Goal: Communication & Community: Answer question/provide support

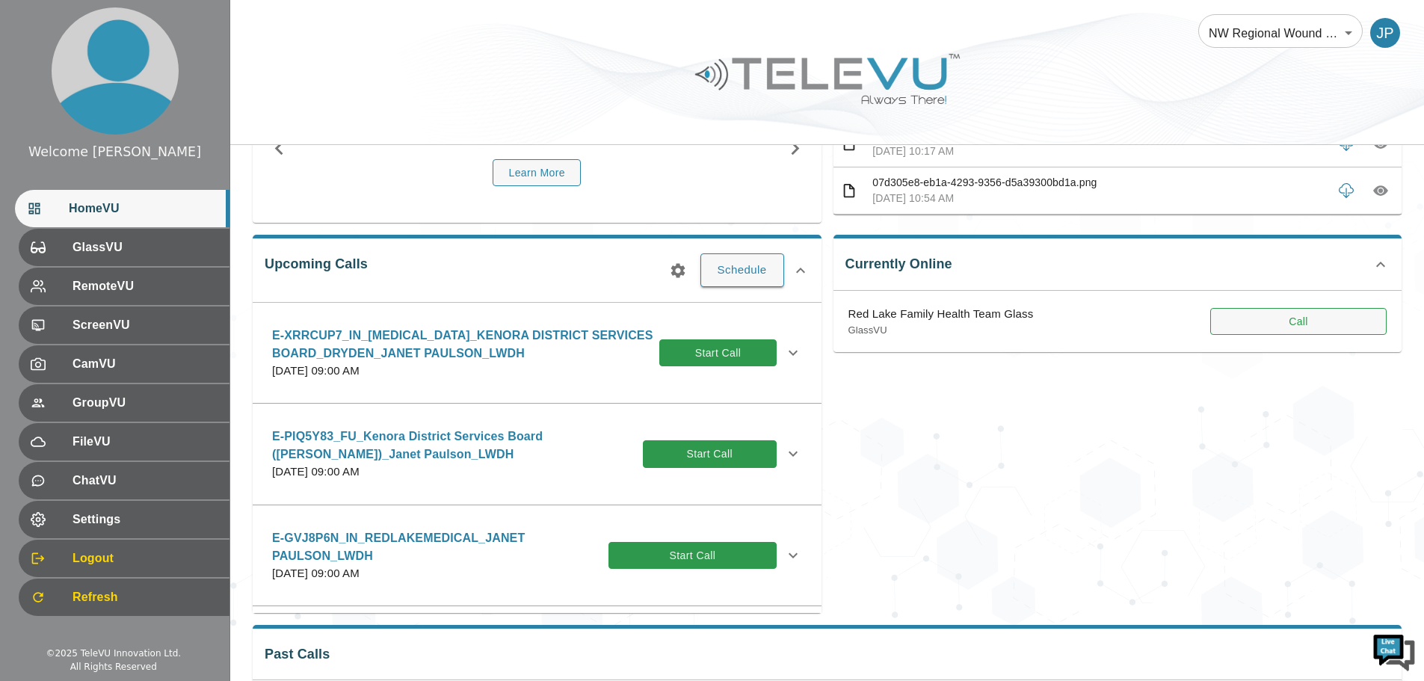
click at [1280, 332] on button "Call" at bounding box center [1298, 322] width 176 height 28
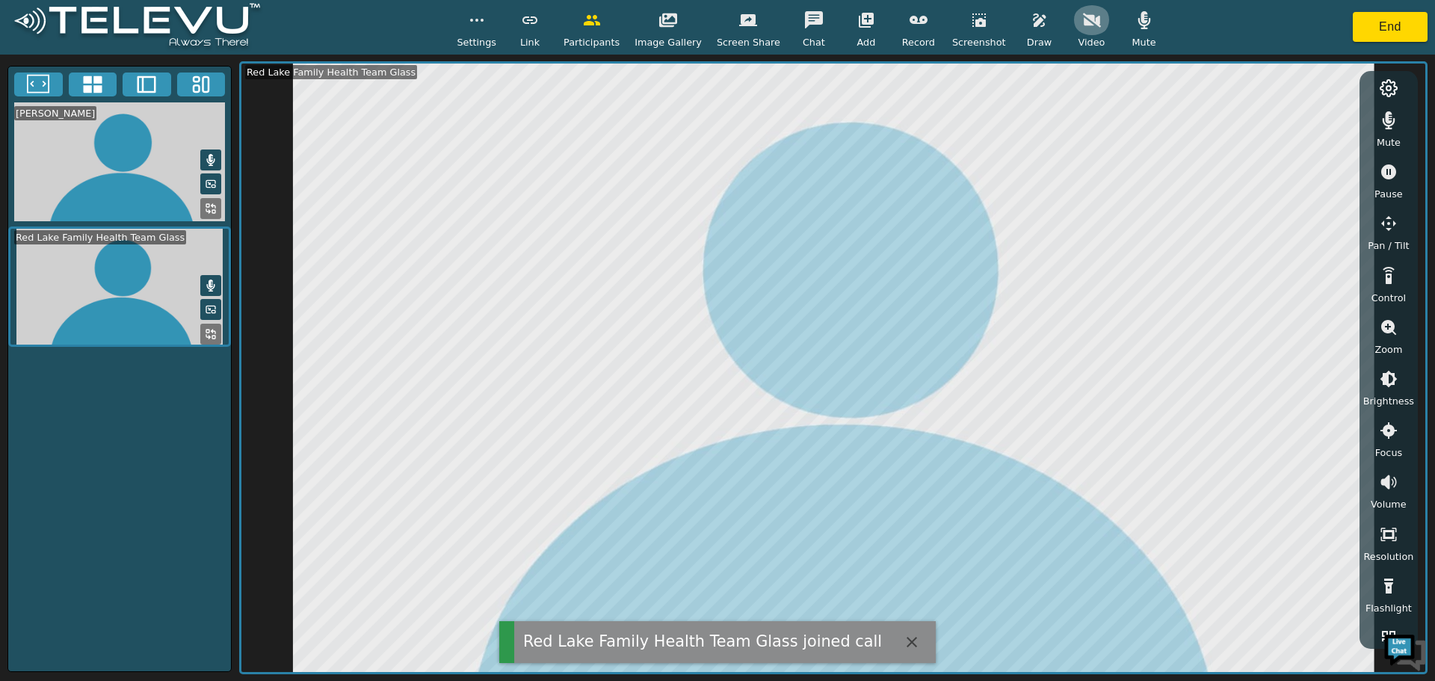
click at [1073, 31] on button "button" at bounding box center [1091, 20] width 37 height 30
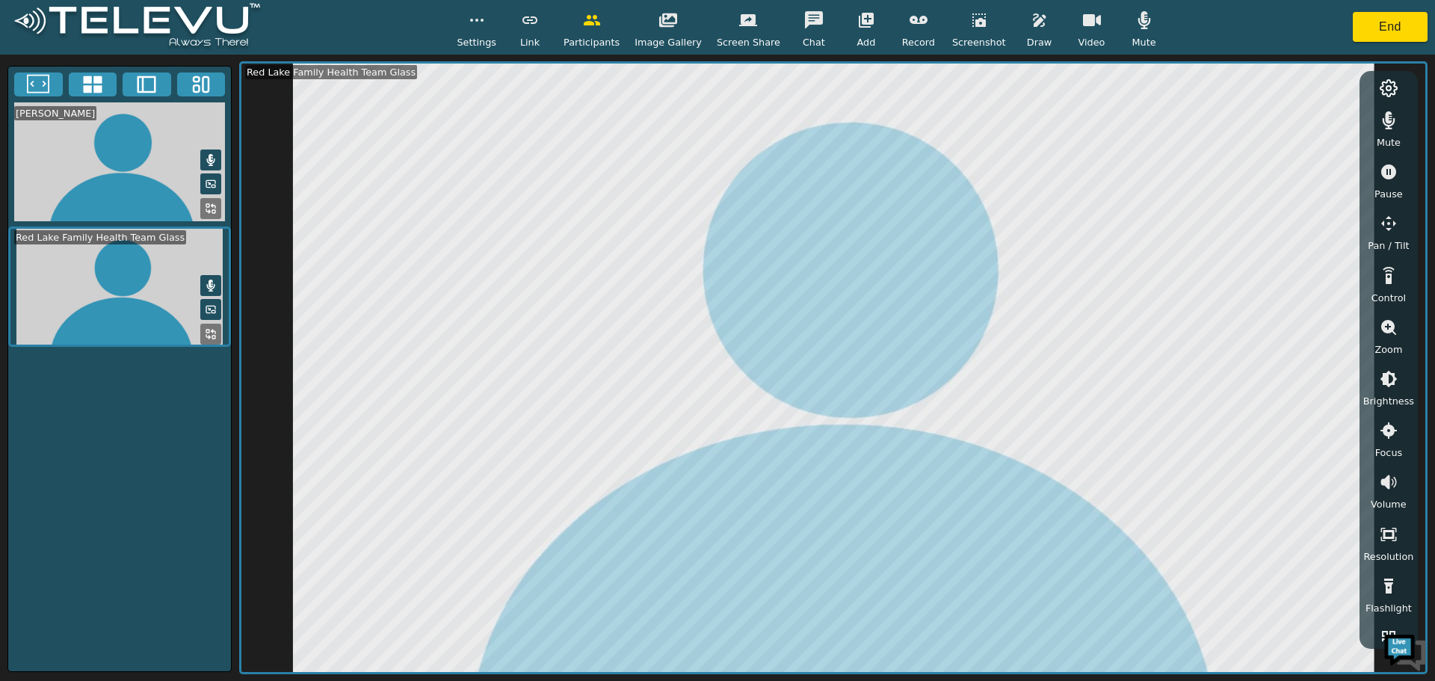
click at [859, 19] on icon "button" at bounding box center [866, 20] width 15 height 15
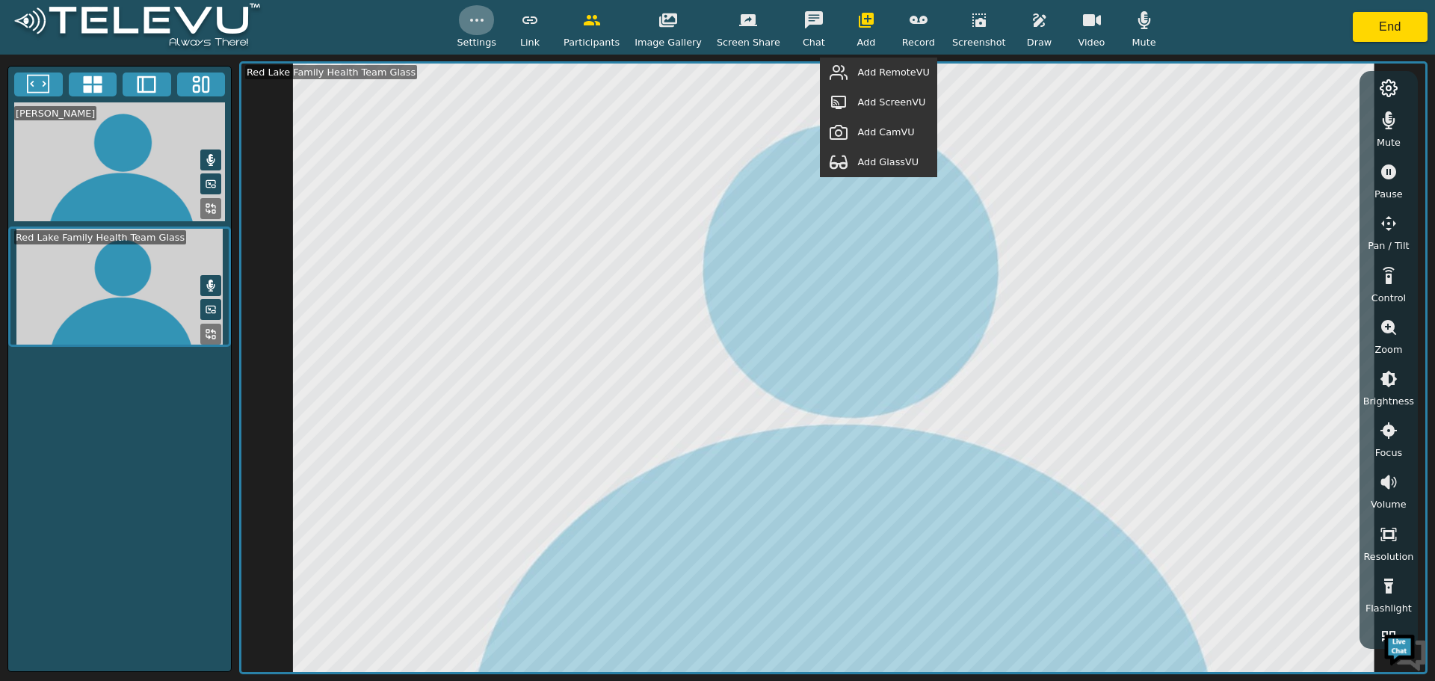
click at [486, 21] on icon "button" at bounding box center [477, 20] width 18 height 18
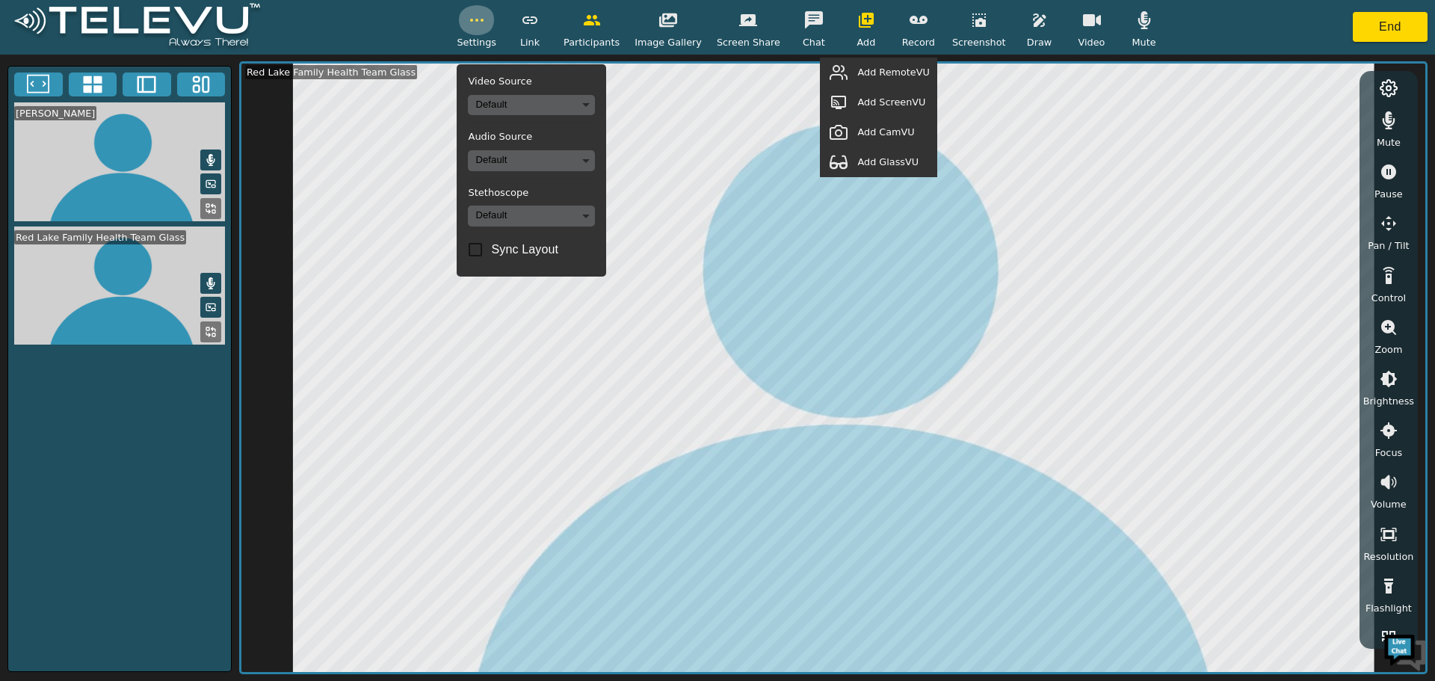
click at [486, 21] on icon "button" at bounding box center [477, 20] width 18 height 18
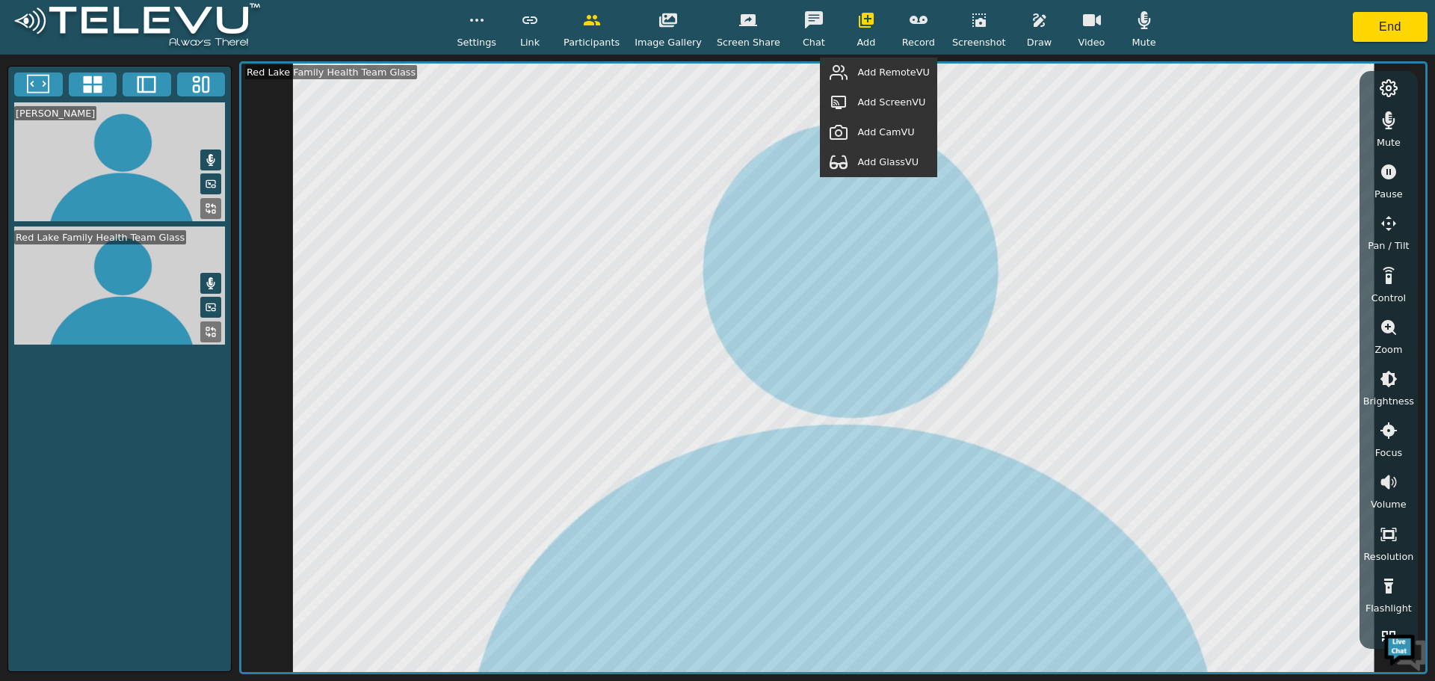
click at [665, 21] on icon "button" at bounding box center [668, 20] width 18 height 18
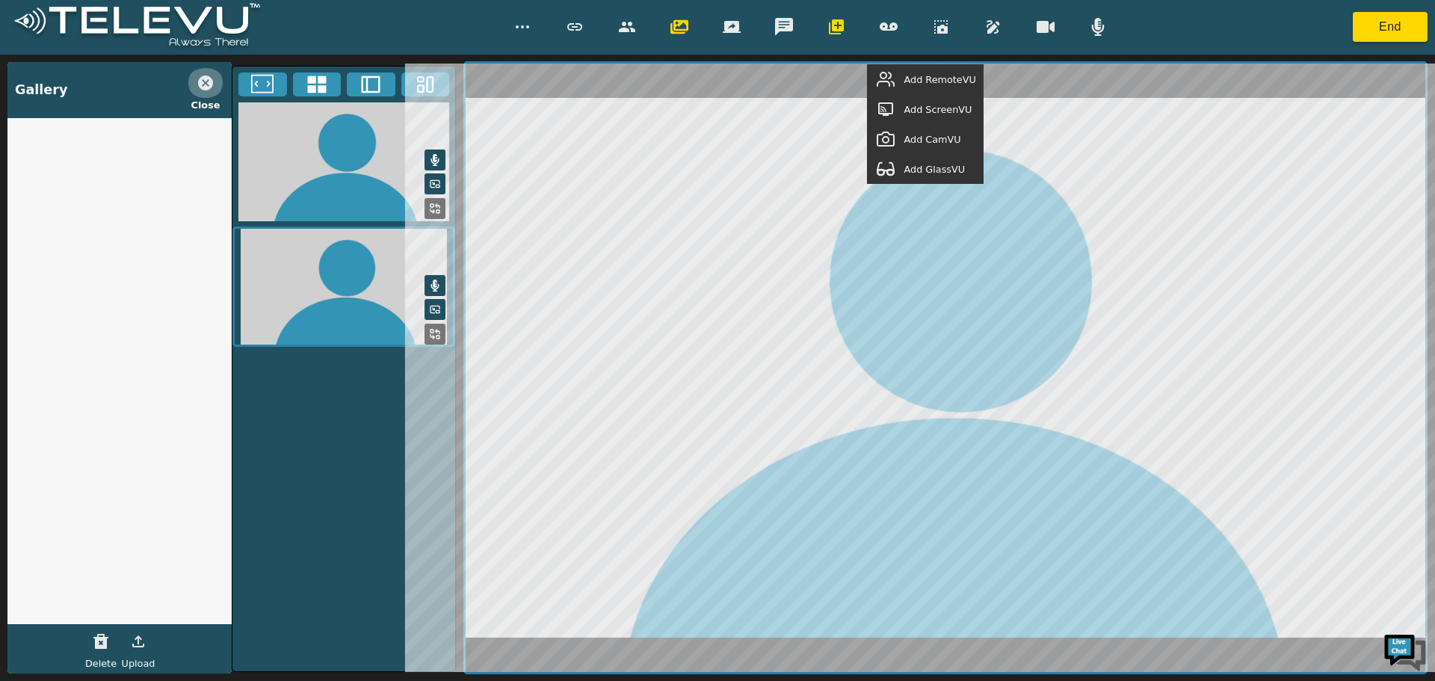
click at [205, 76] on icon "button" at bounding box center [205, 82] width 15 height 15
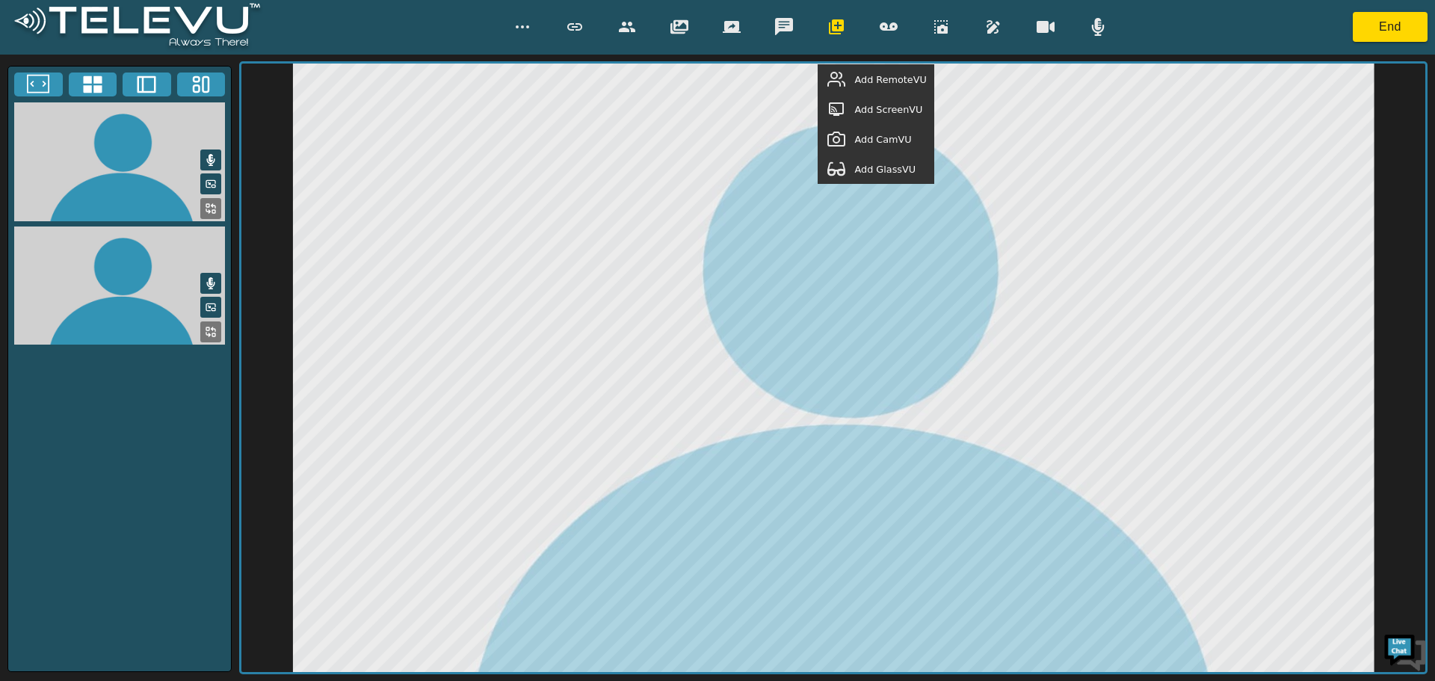
click at [905, 50] on div "Add RemoteVU Add ScreenVU Add CamVU Add GlassVU End" at bounding box center [717, 27] width 1435 height 55
click at [932, 26] on icon "button" at bounding box center [941, 27] width 18 height 18
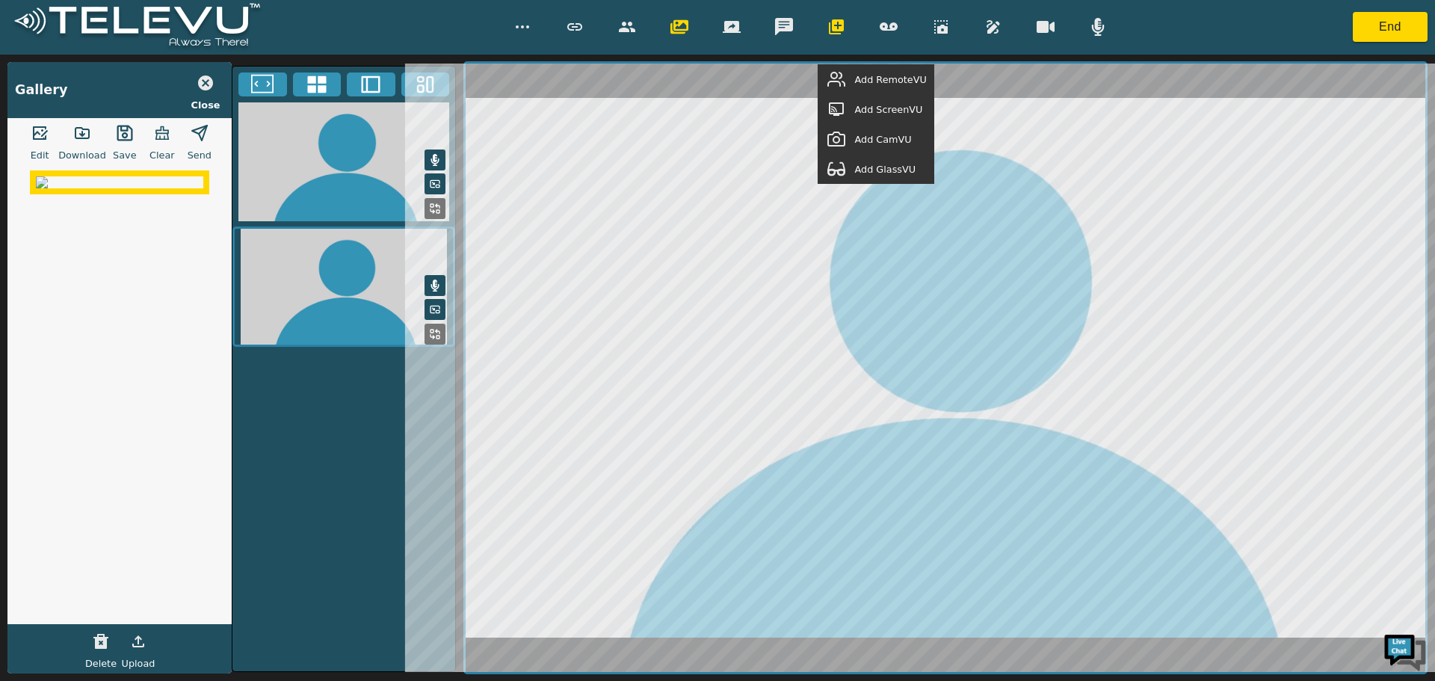
click at [126, 137] on icon "button" at bounding box center [125, 133] width 18 height 18
click at [81, 135] on icon "button" at bounding box center [81, 133] width 13 height 10
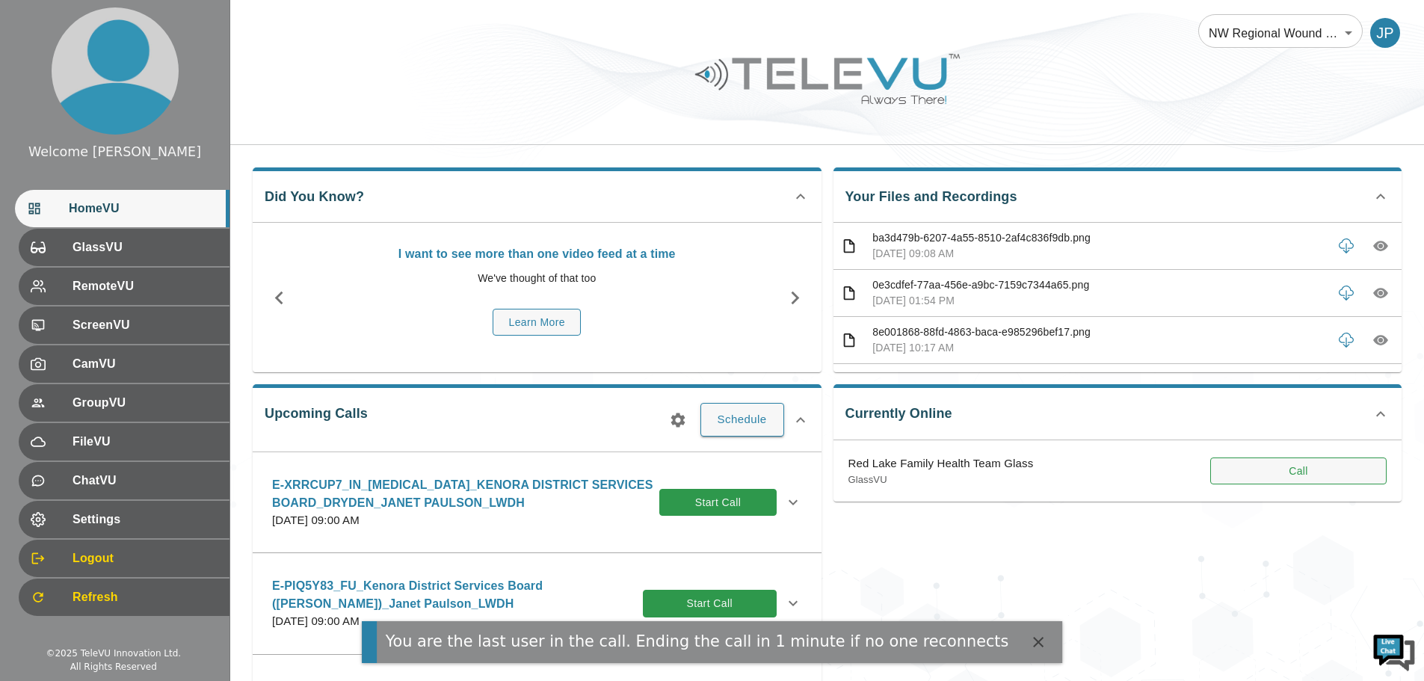
click at [1312, 478] on button "Call" at bounding box center [1298, 471] width 176 height 28
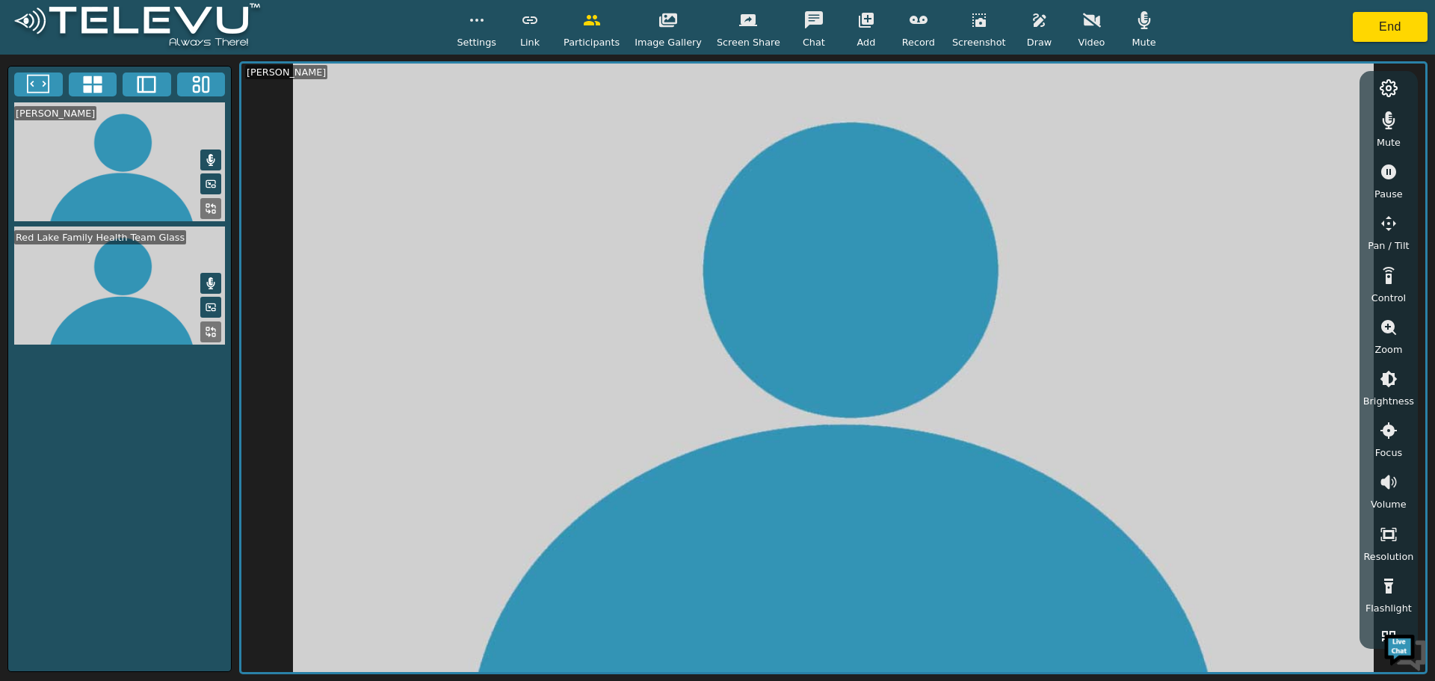
click at [1073, 32] on button "button" at bounding box center [1091, 20] width 37 height 30
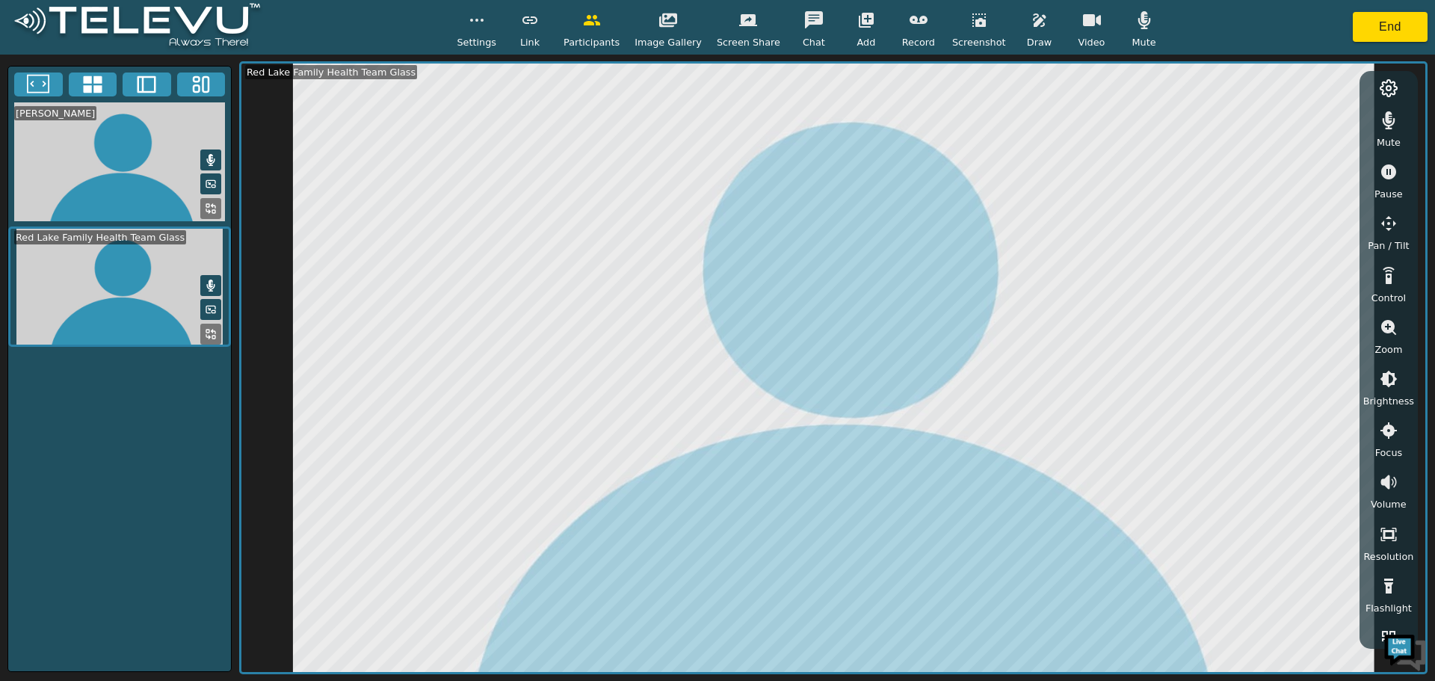
click at [1384, 339] on button "button" at bounding box center [1388, 327] width 37 height 30
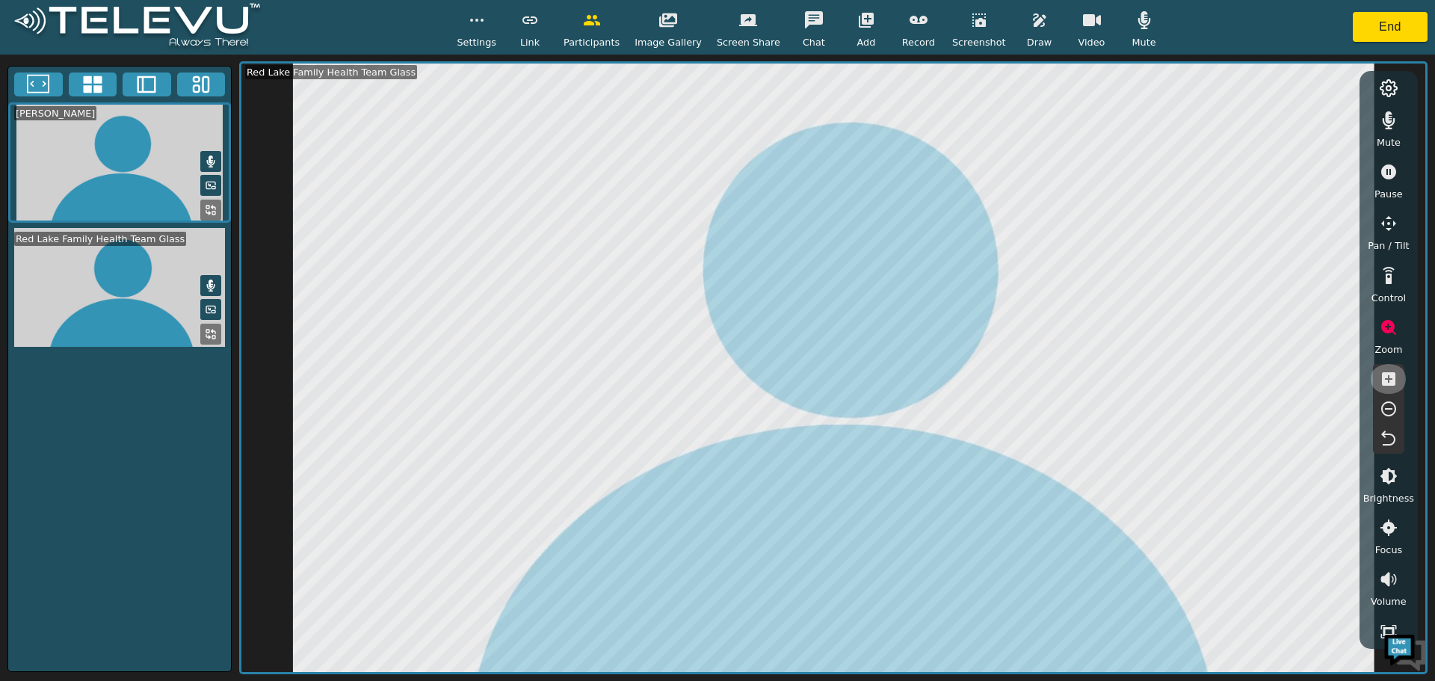
click at [1390, 374] on icon "button" at bounding box center [1388, 378] width 13 height 13
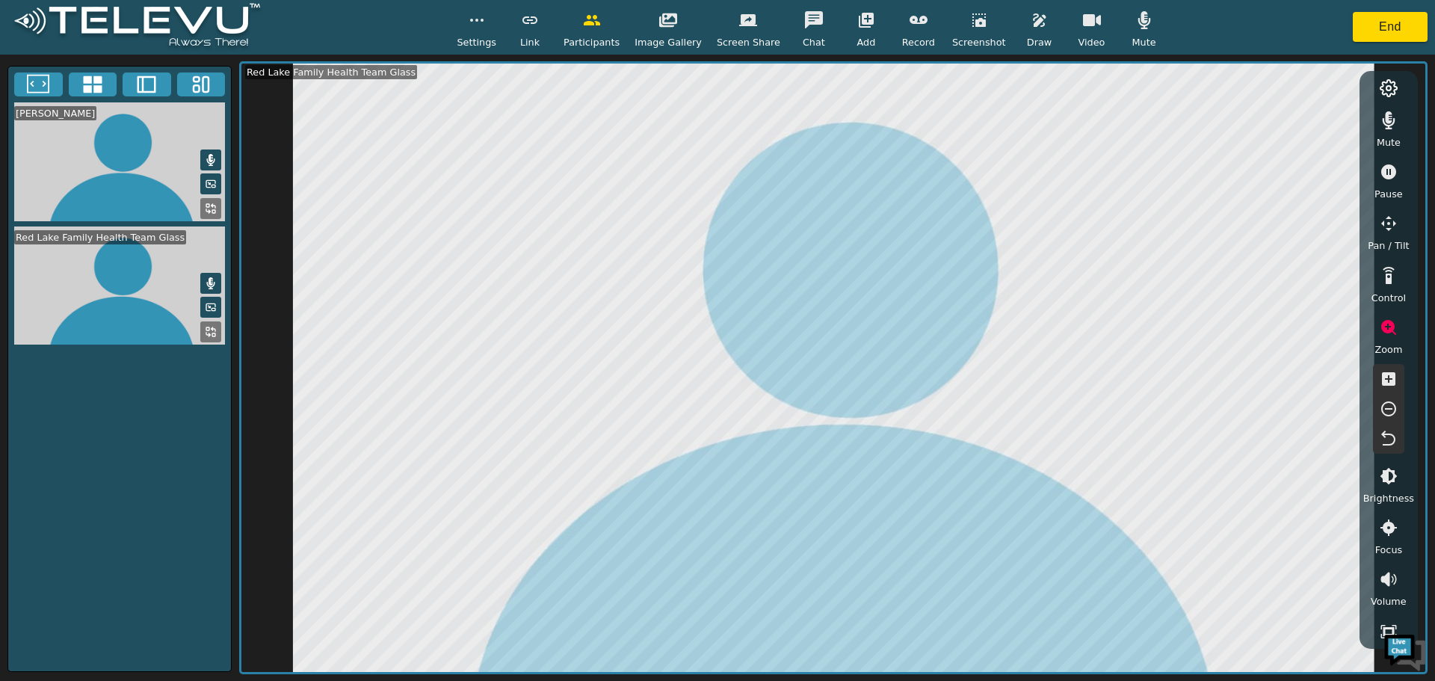
click at [1394, 406] on icon "button" at bounding box center [1388, 408] width 15 height 15
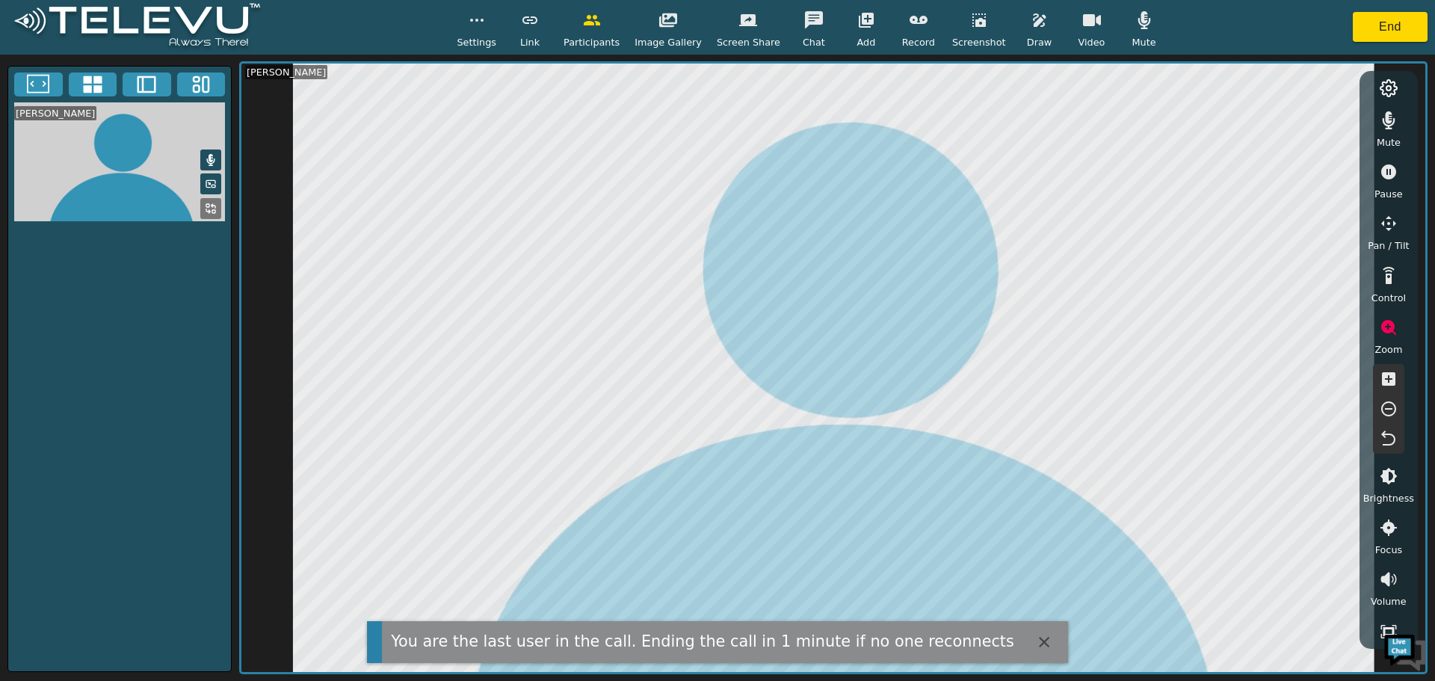
click at [1039, 641] on icon "button" at bounding box center [1044, 642] width 10 height 10
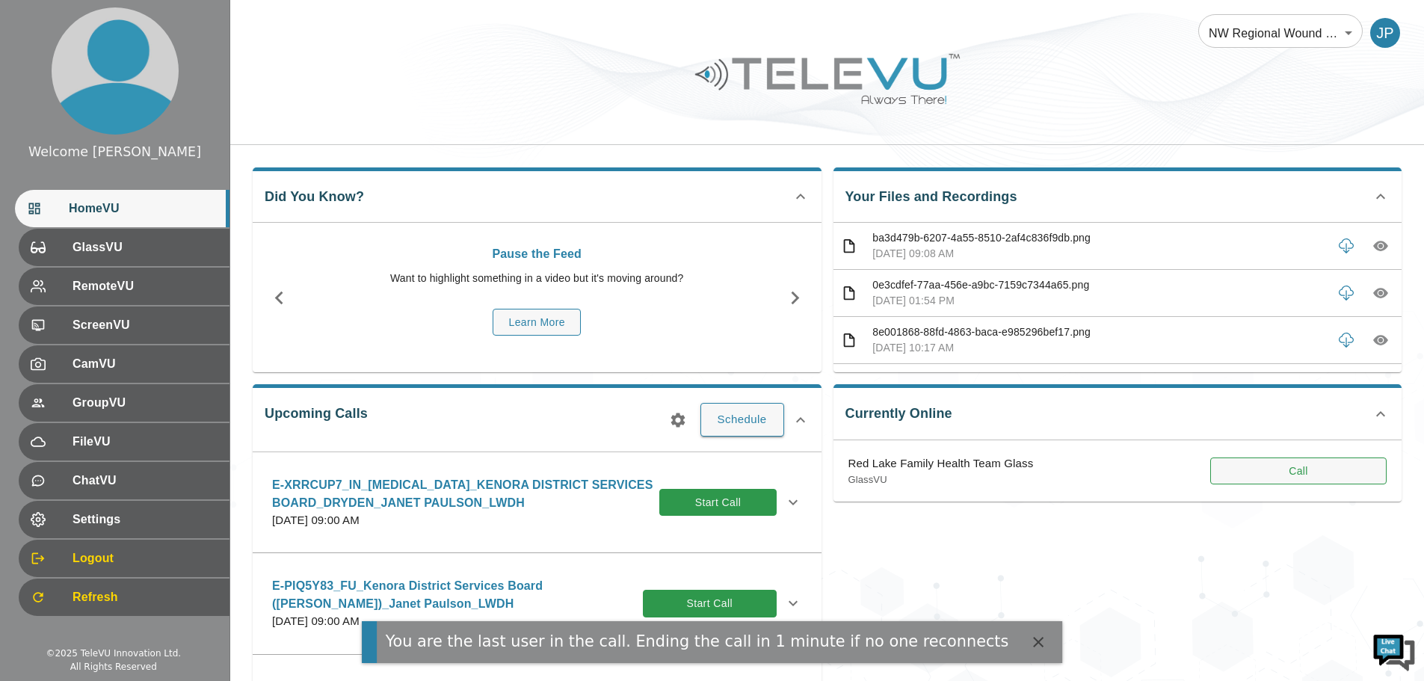
click at [1295, 472] on button "Call" at bounding box center [1298, 471] width 176 height 28
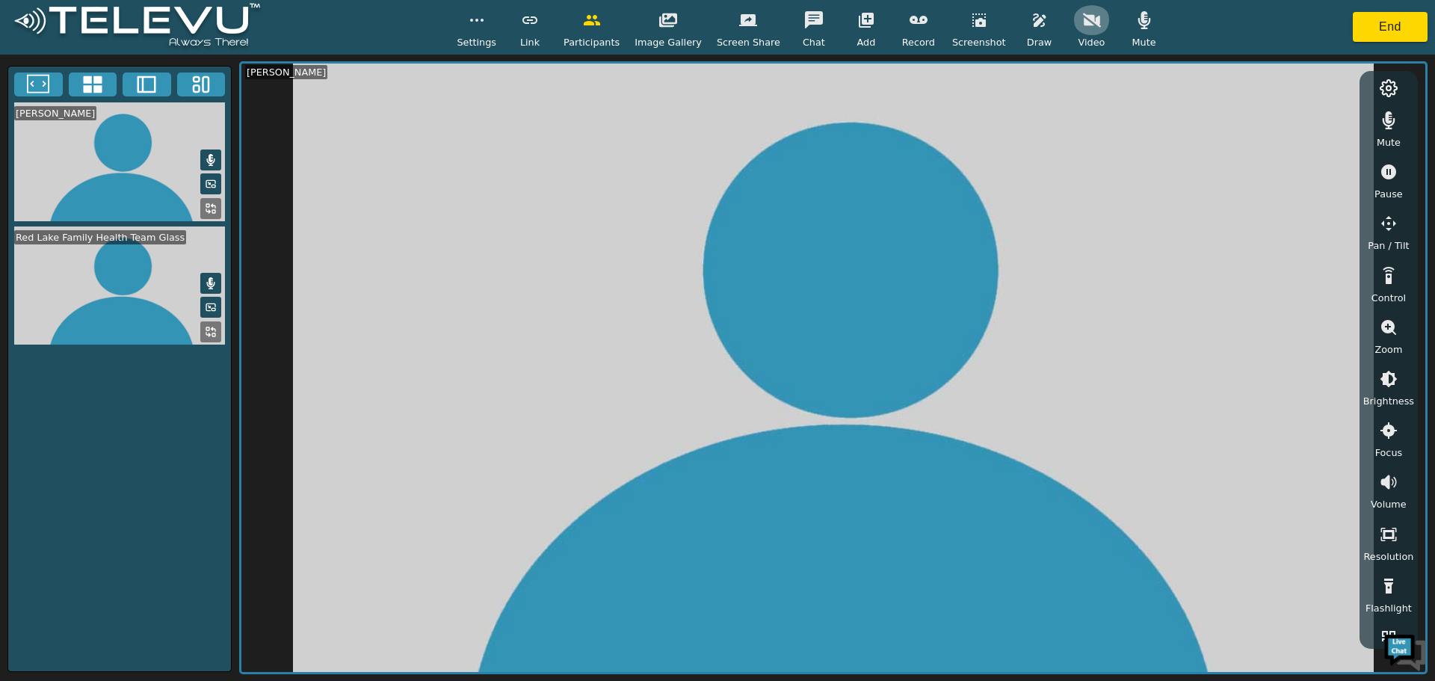
click at [1083, 28] on icon "button" at bounding box center [1092, 20] width 18 height 18
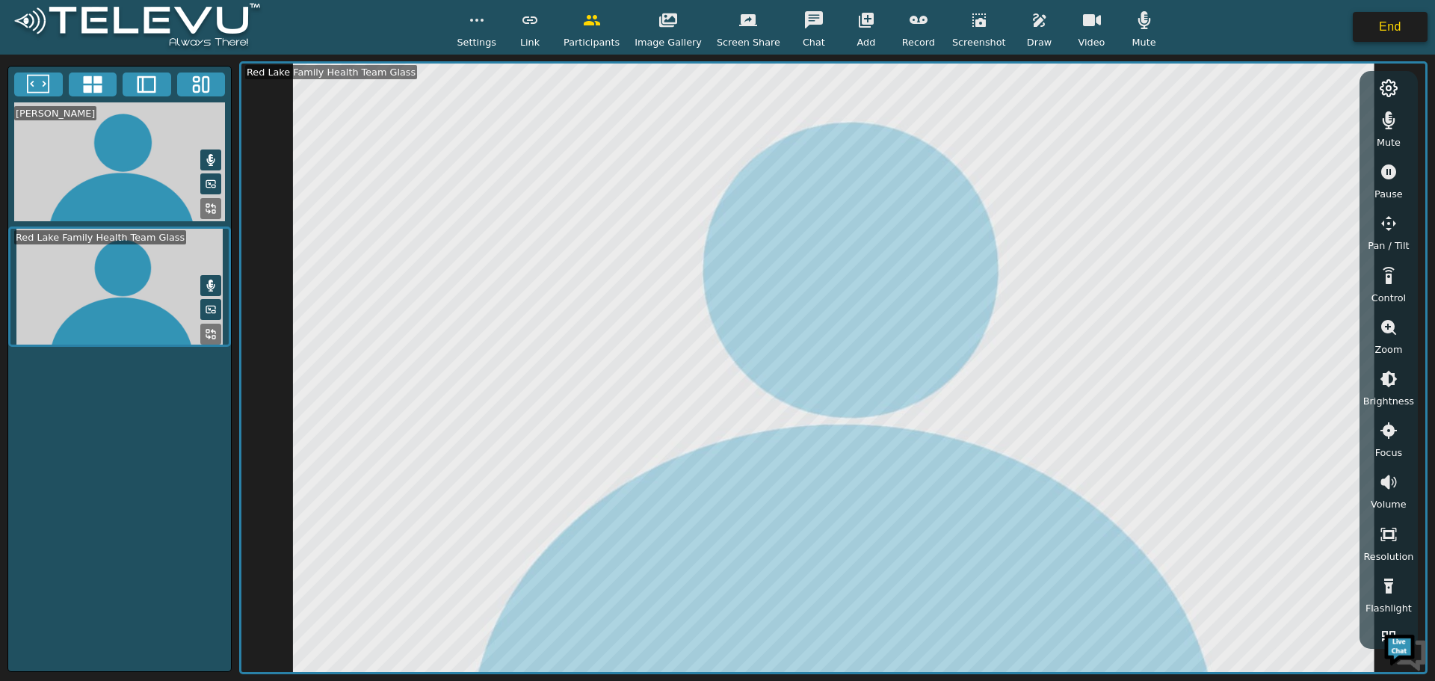
click at [1378, 28] on button "End" at bounding box center [1390, 27] width 75 height 30
